Goal: Find specific page/section

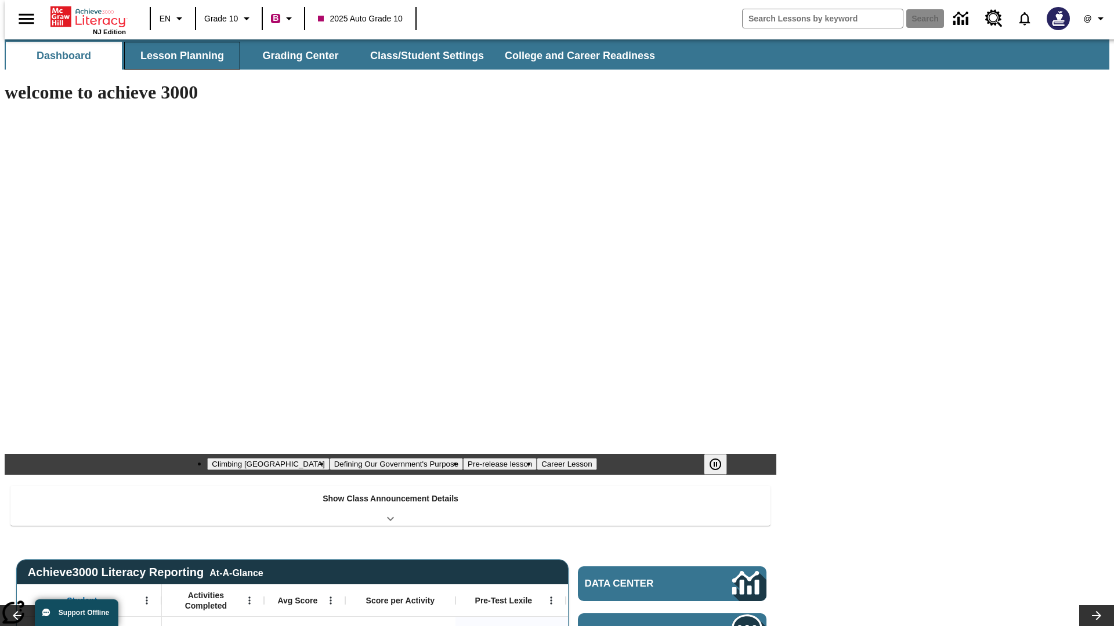
click at [177, 56] on button "Lesson Planning" at bounding box center [182, 56] width 116 height 28
